Goal: Task Accomplishment & Management: Manage account settings

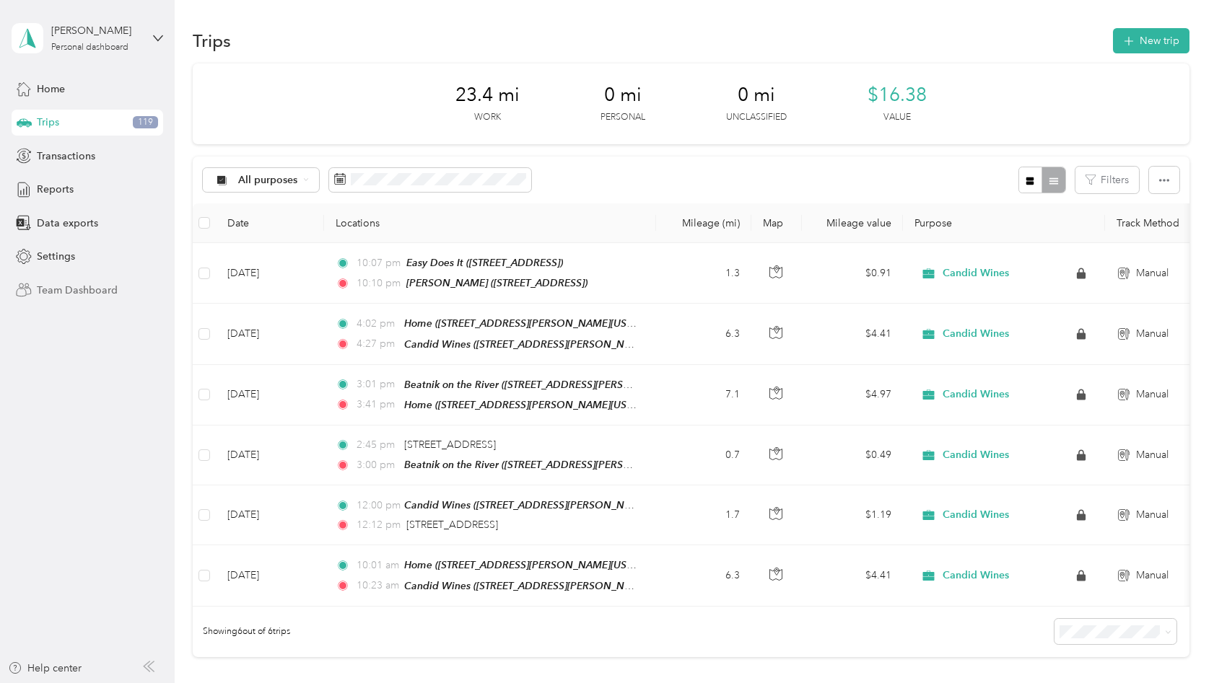
click at [84, 288] on span "Team Dashboard" at bounding box center [77, 290] width 81 height 15
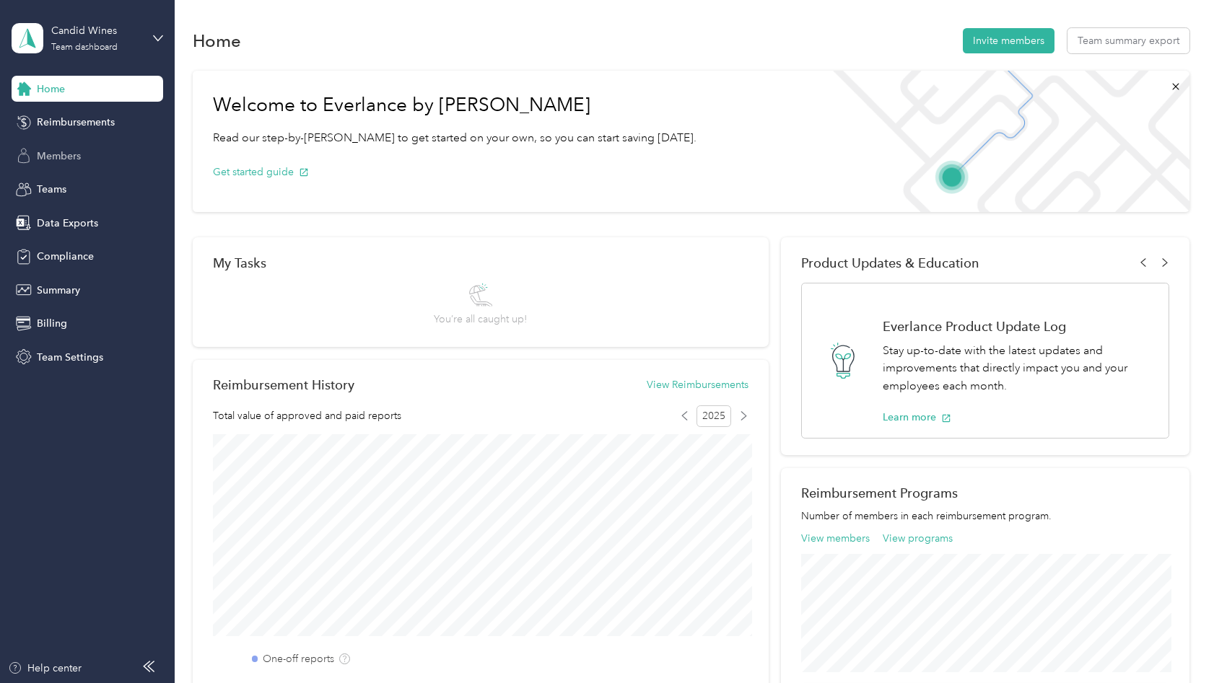
click at [69, 154] on span "Members" at bounding box center [59, 156] width 44 height 15
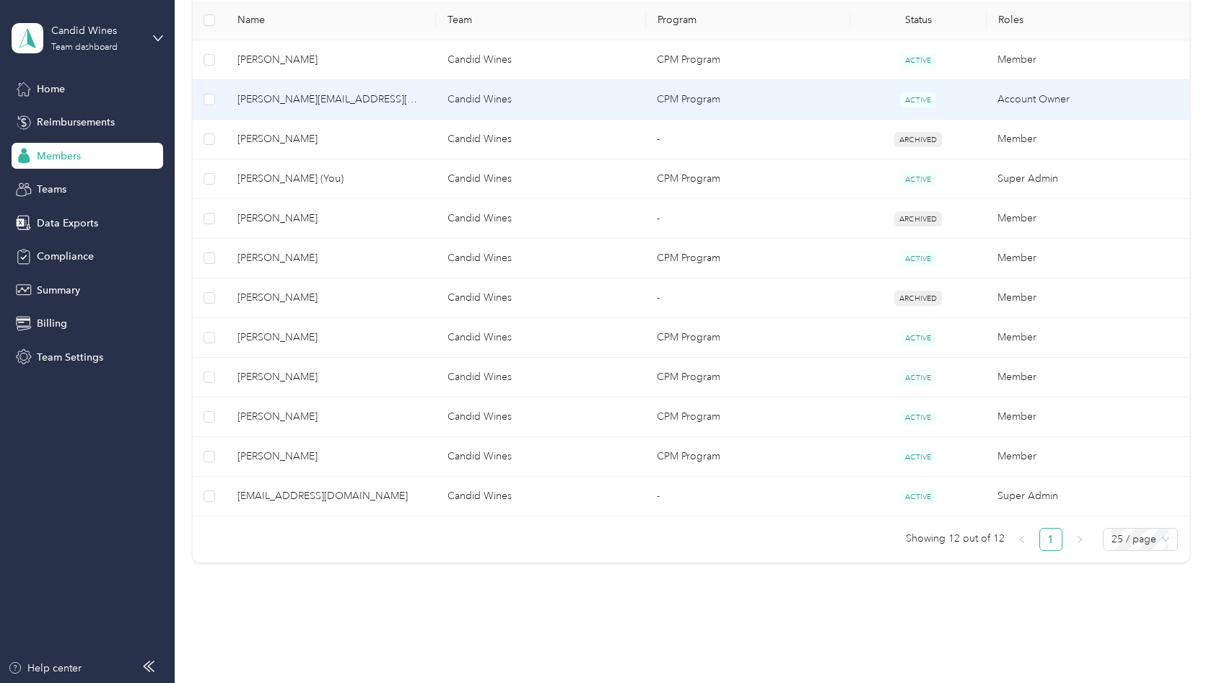
scroll to position [358, 0]
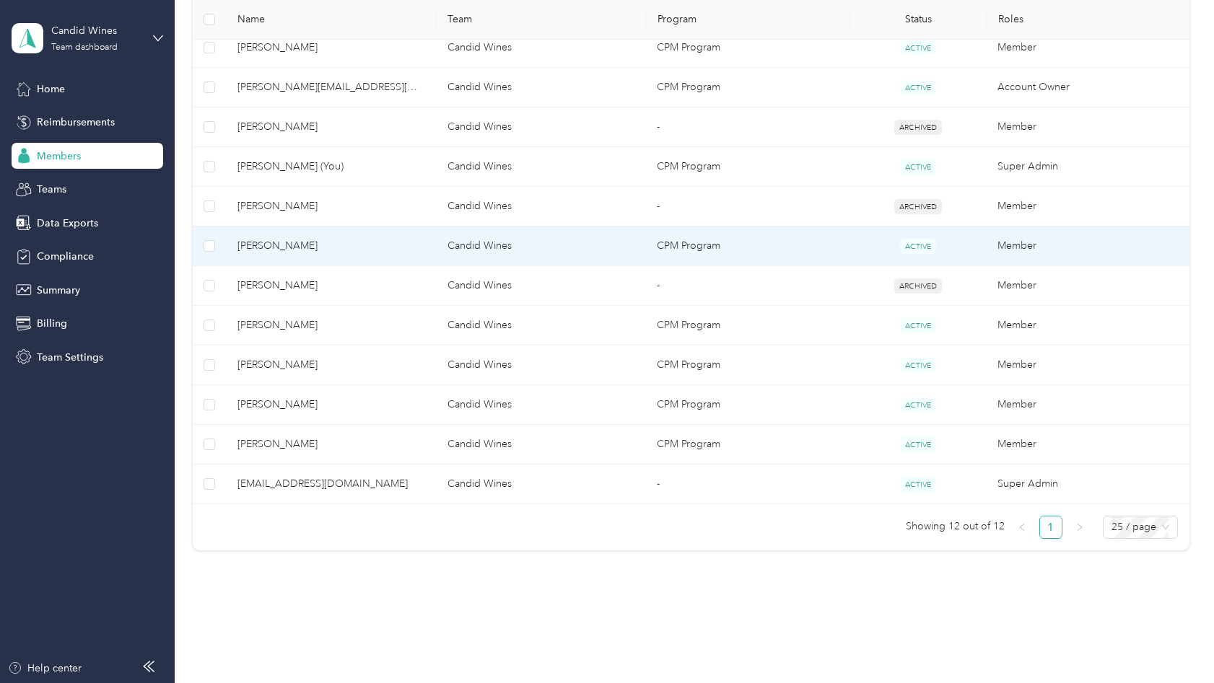
click at [400, 247] on span "[PERSON_NAME]" at bounding box center [330, 246] width 186 height 16
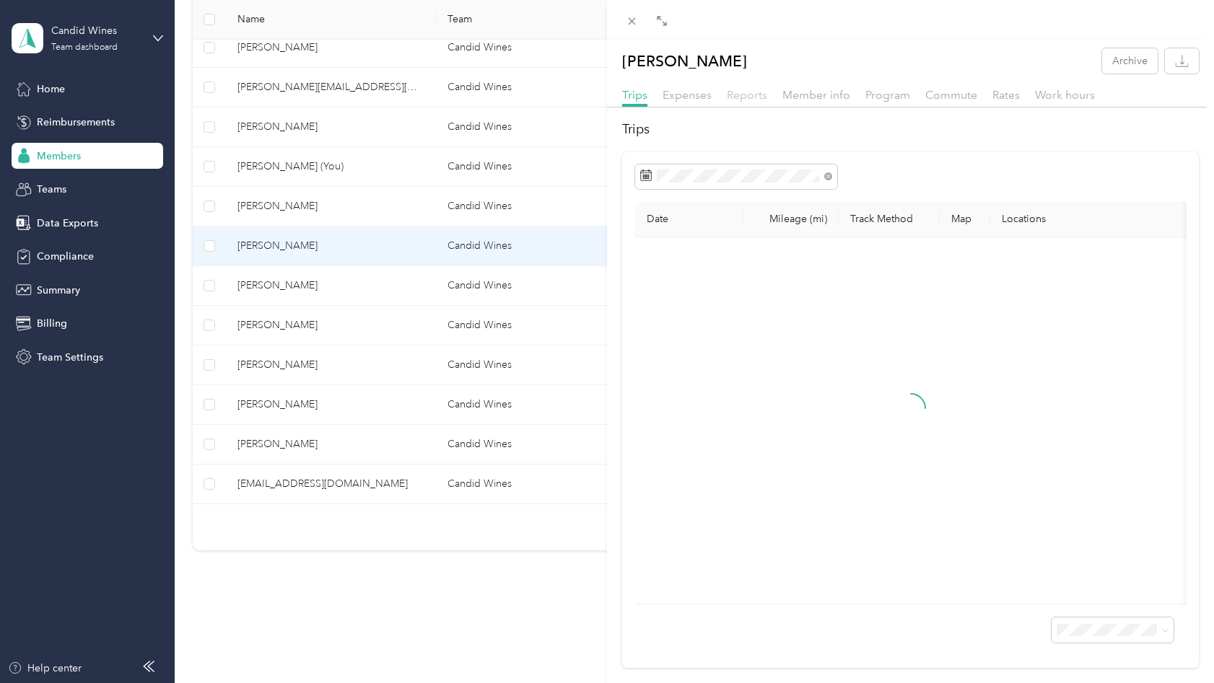
click at [748, 93] on span "Reports" at bounding box center [747, 95] width 40 height 14
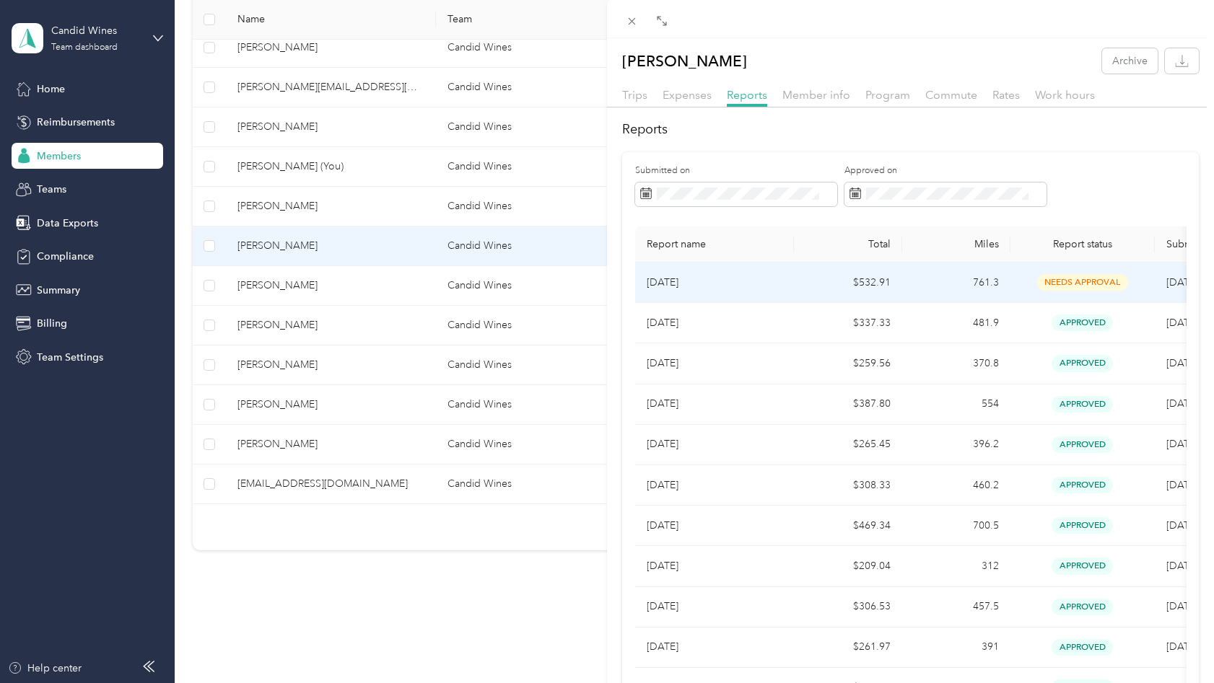
click at [795, 289] on td "$532.91" at bounding box center [848, 283] width 108 height 40
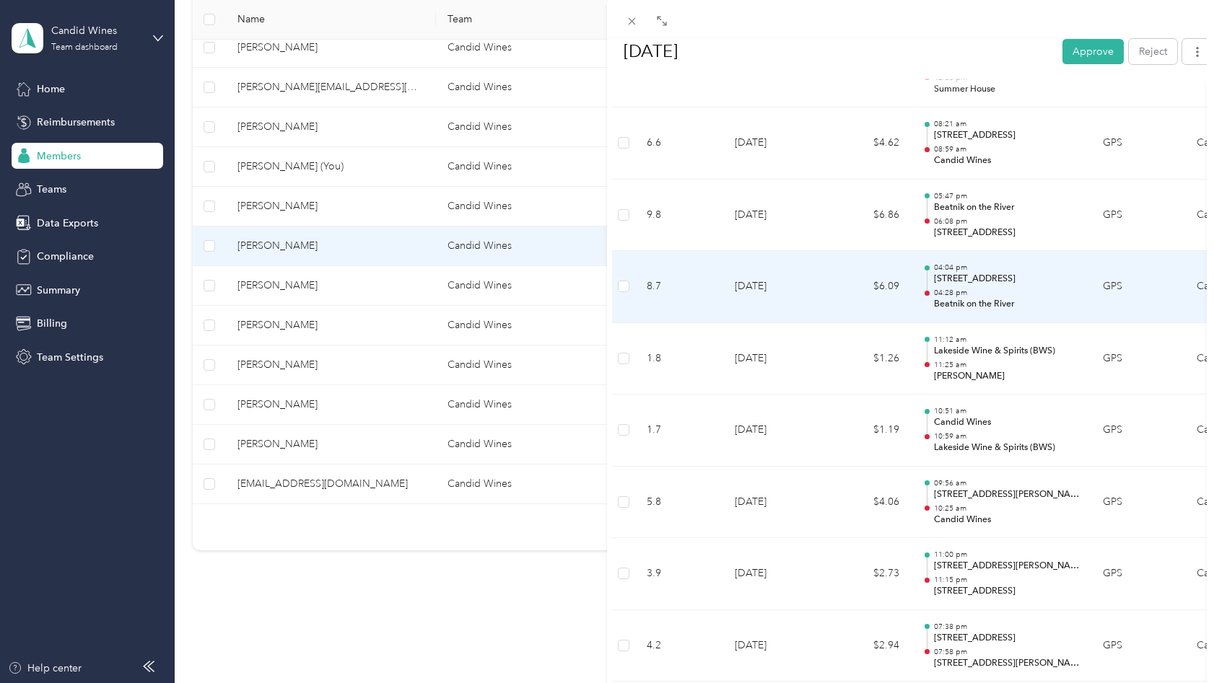
scroll to position [2994, 0]
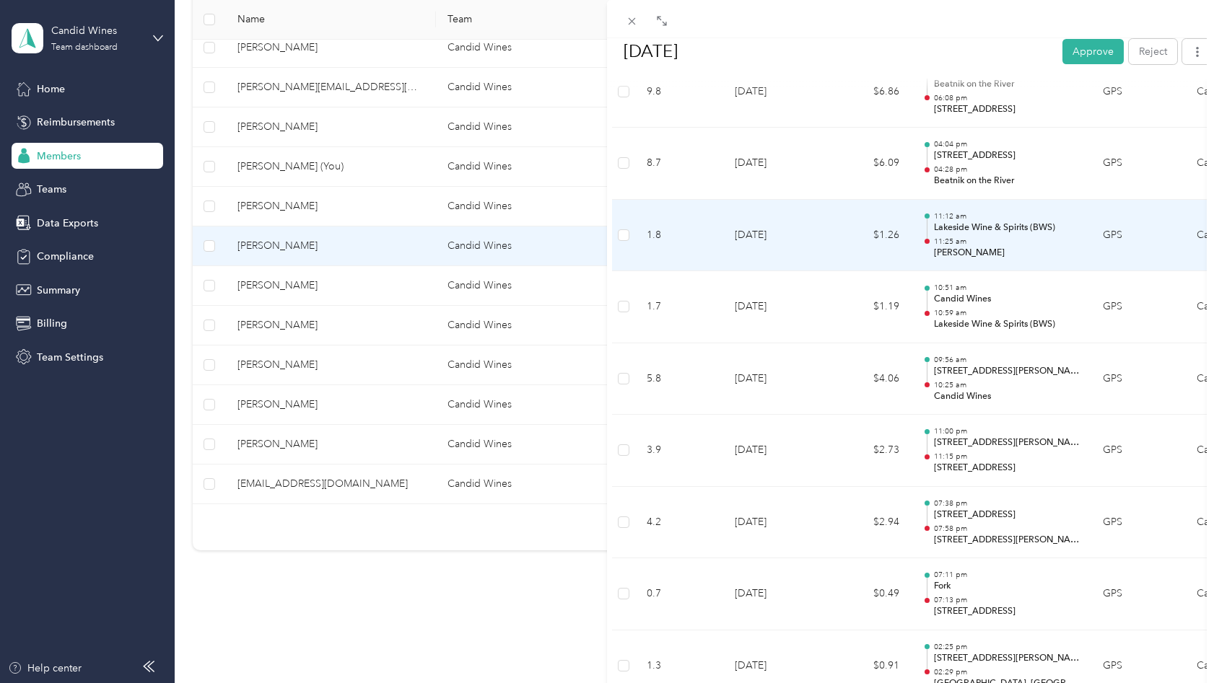
click at [1008, 244] on p "11:25 am" at bounding box center [1007, 242] width 146 height 10
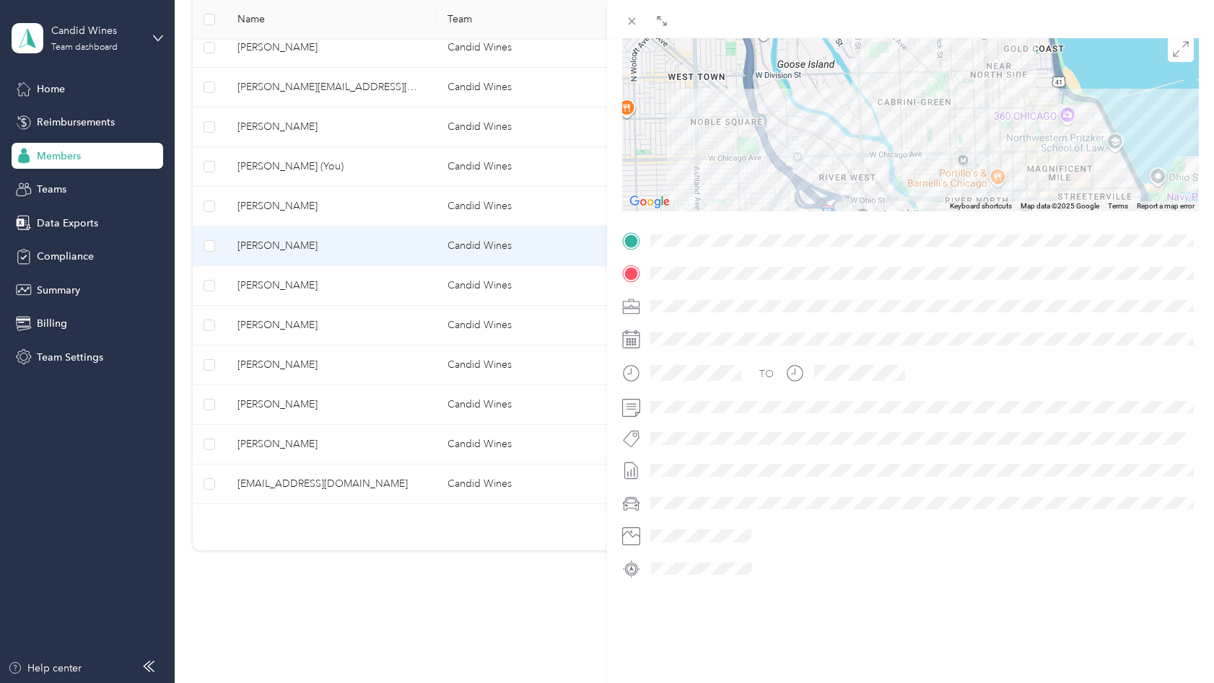
scroll to position [0, 0]
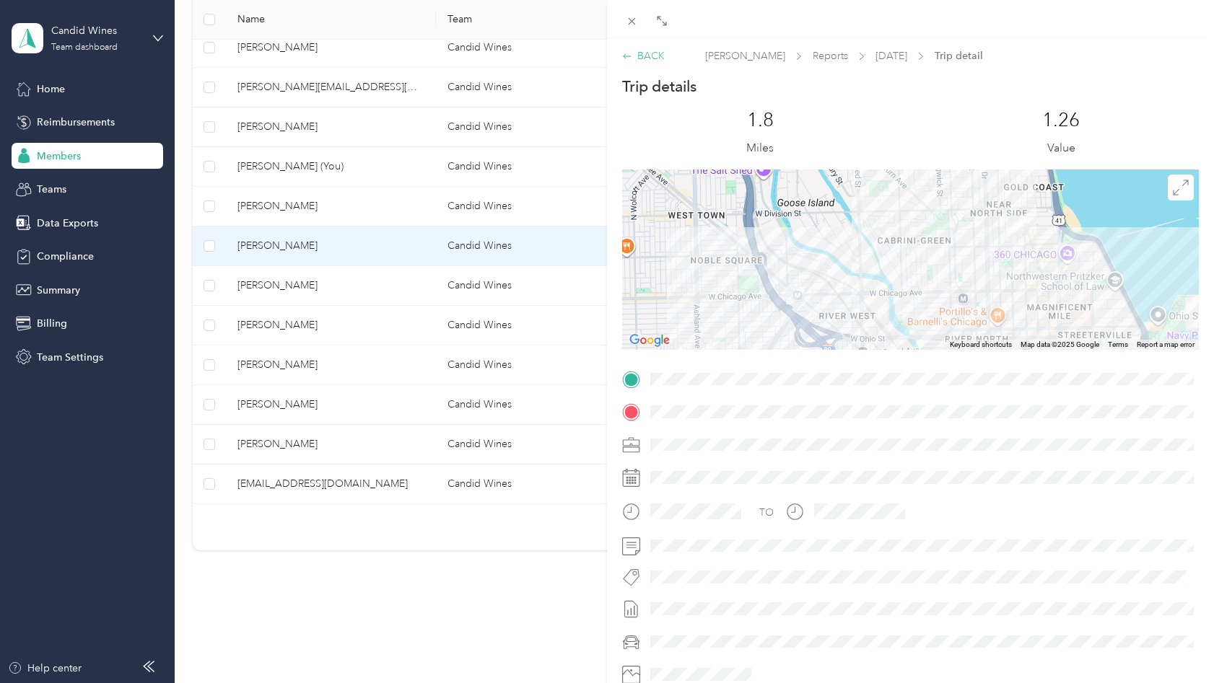
click at [649, 56] on div "BACK" at bounding box center [643, 55] width 43 height 15
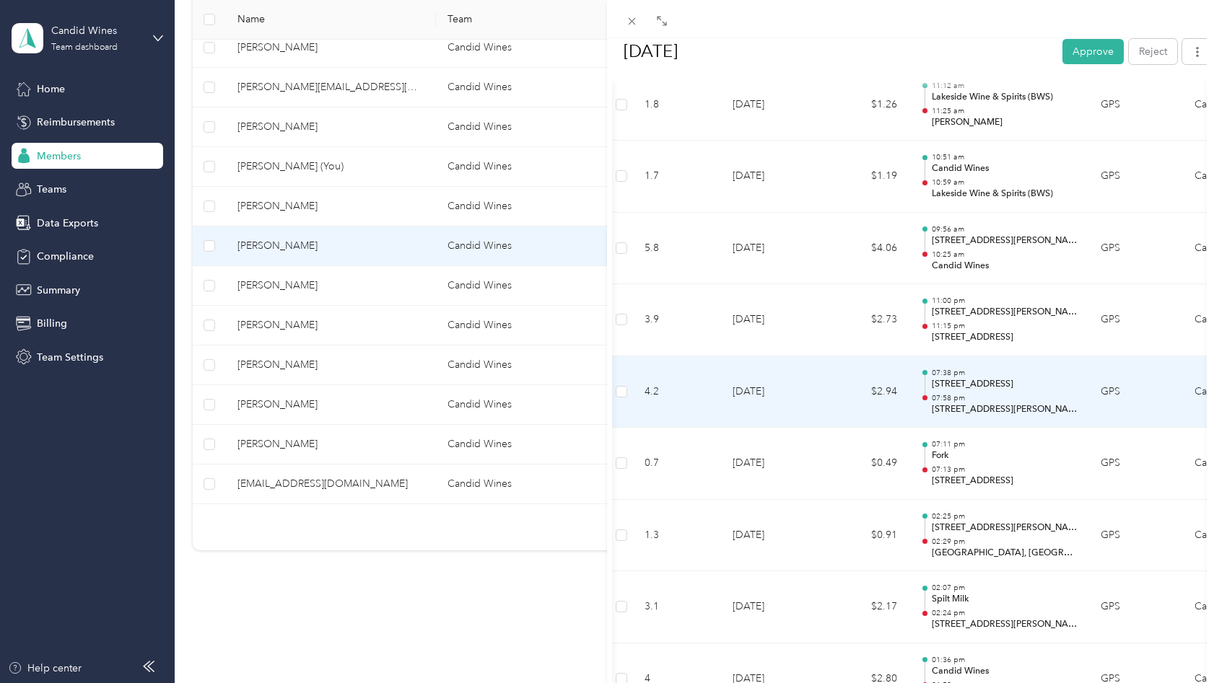
scroll to position [3252, 0]
